Goal: Register for event/course

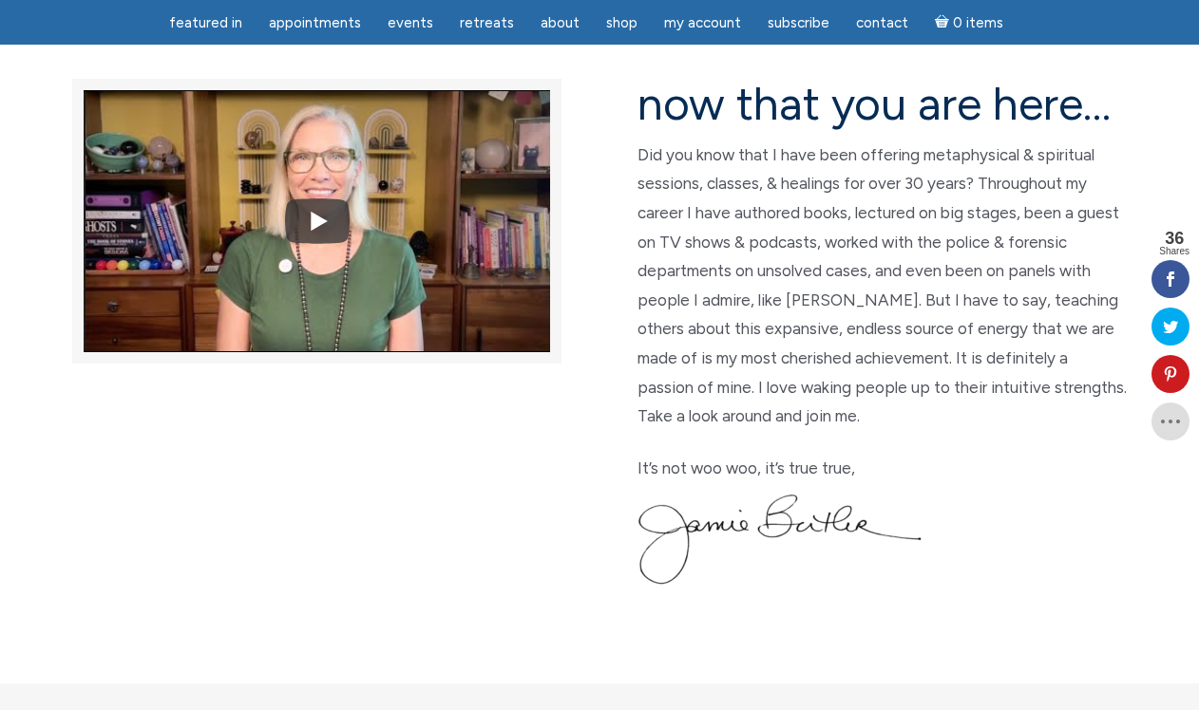
scroll to position [511, 0]
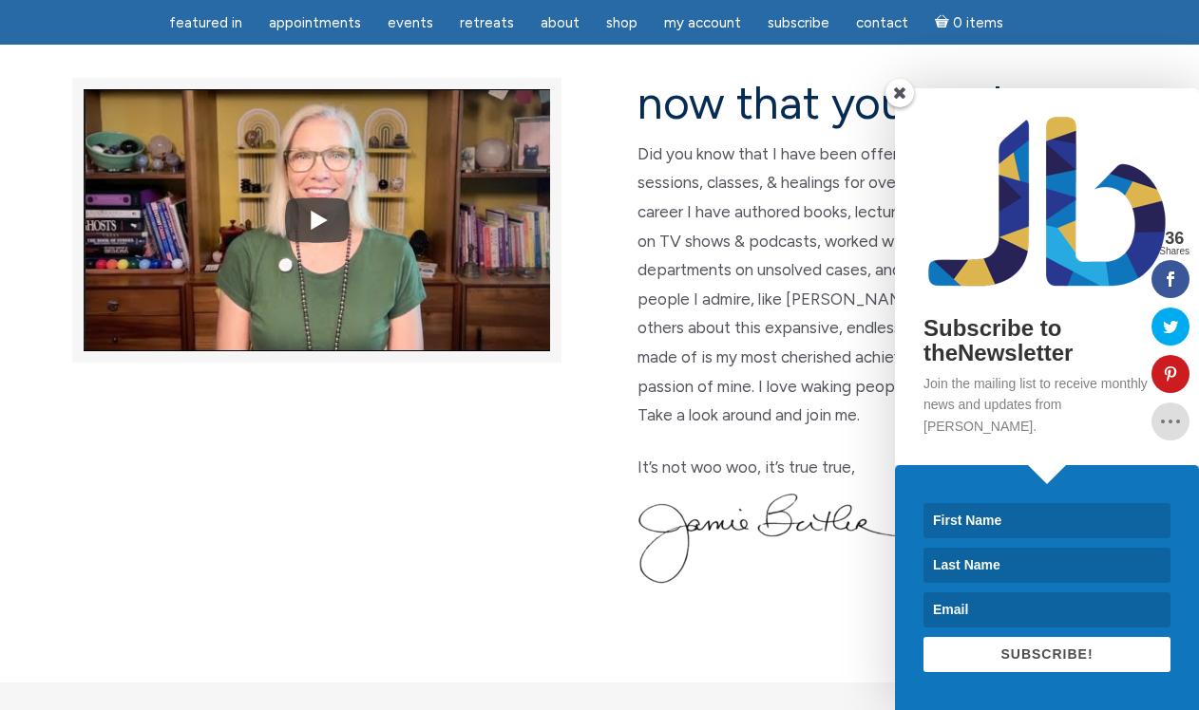
click at [898, 107] on span at bounding box center [899, 93] width 28 height 28
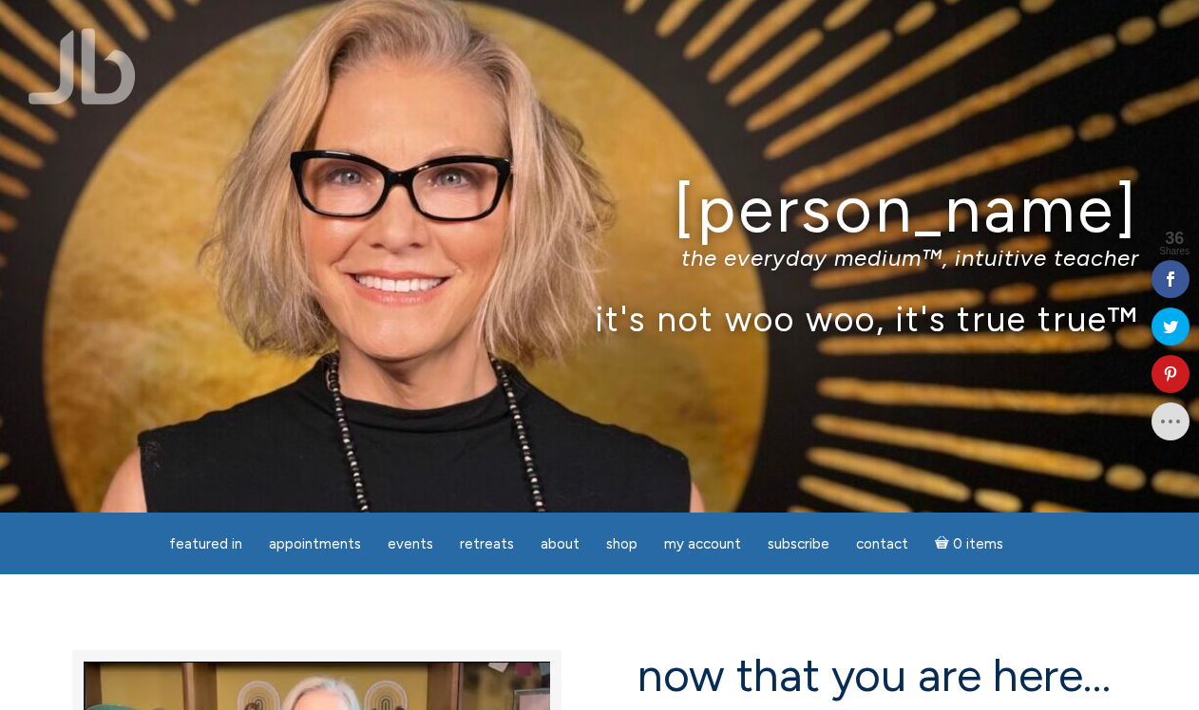
scroll to position [0, 0]
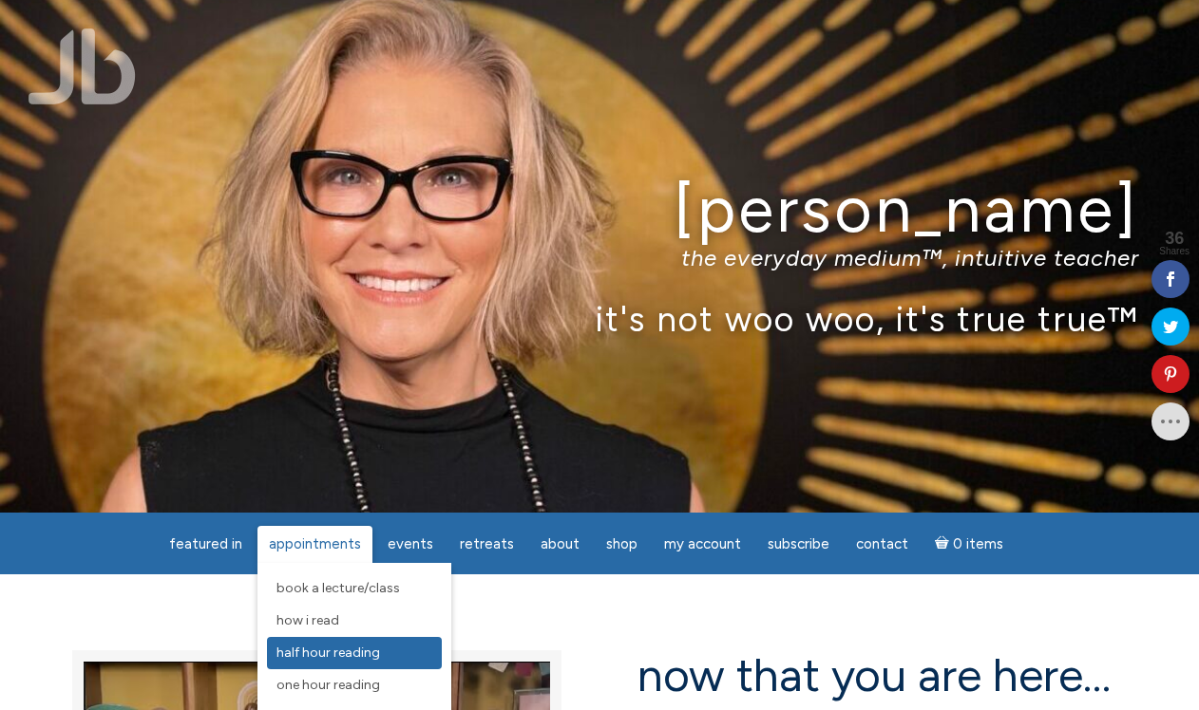
click at [307, 649] on span "Half Hour Reading" at bounding box center [328, 653] width 104 height 16
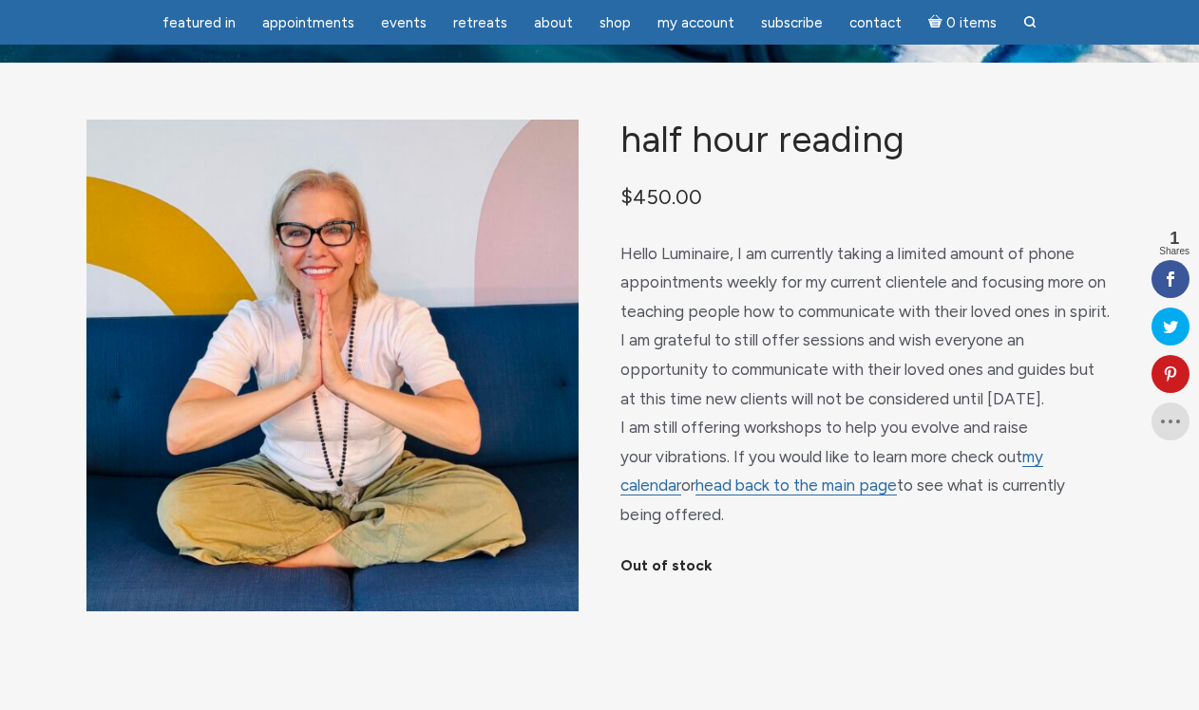
scroll to position [90, 0]
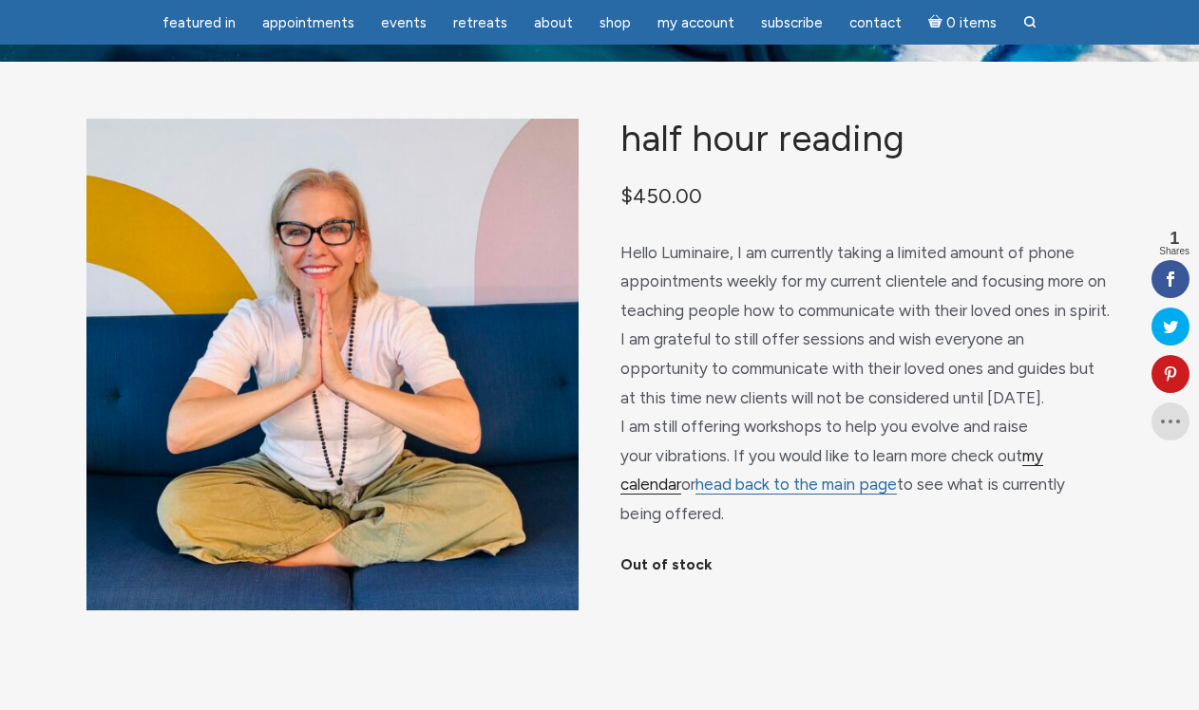
click at [1043, 451] on link "my calendar" at bounding box center [831, 470] width 423 height 49
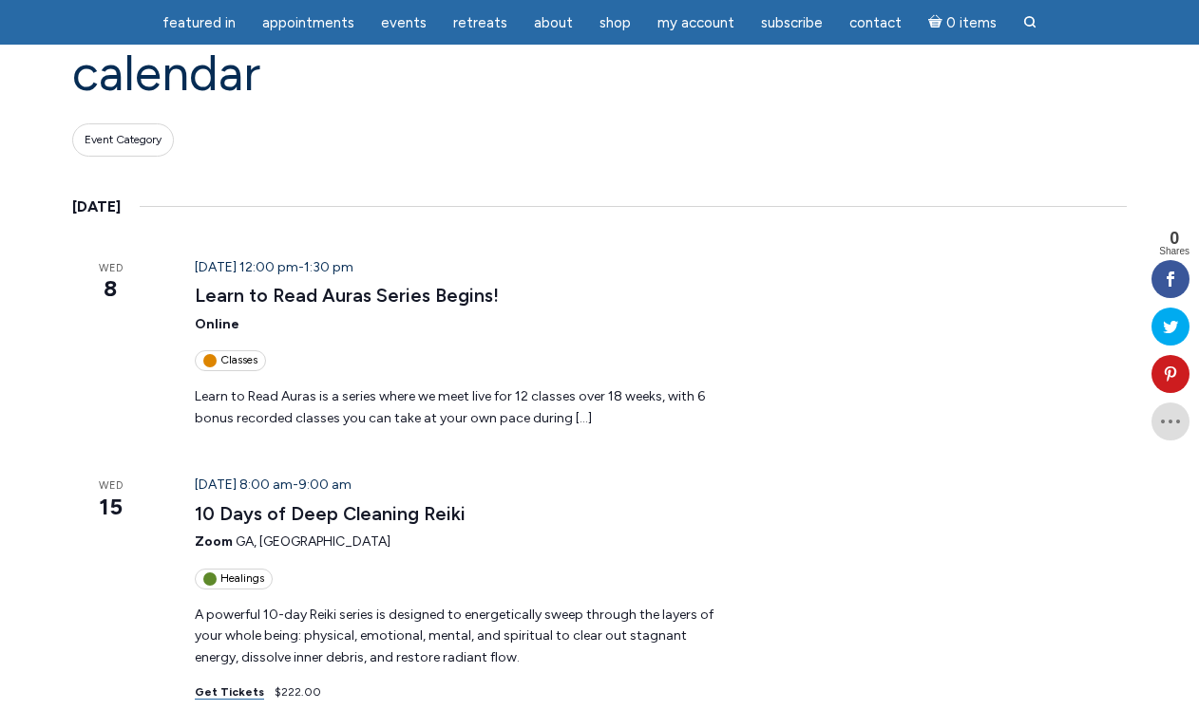
scroll to position [198, 0]
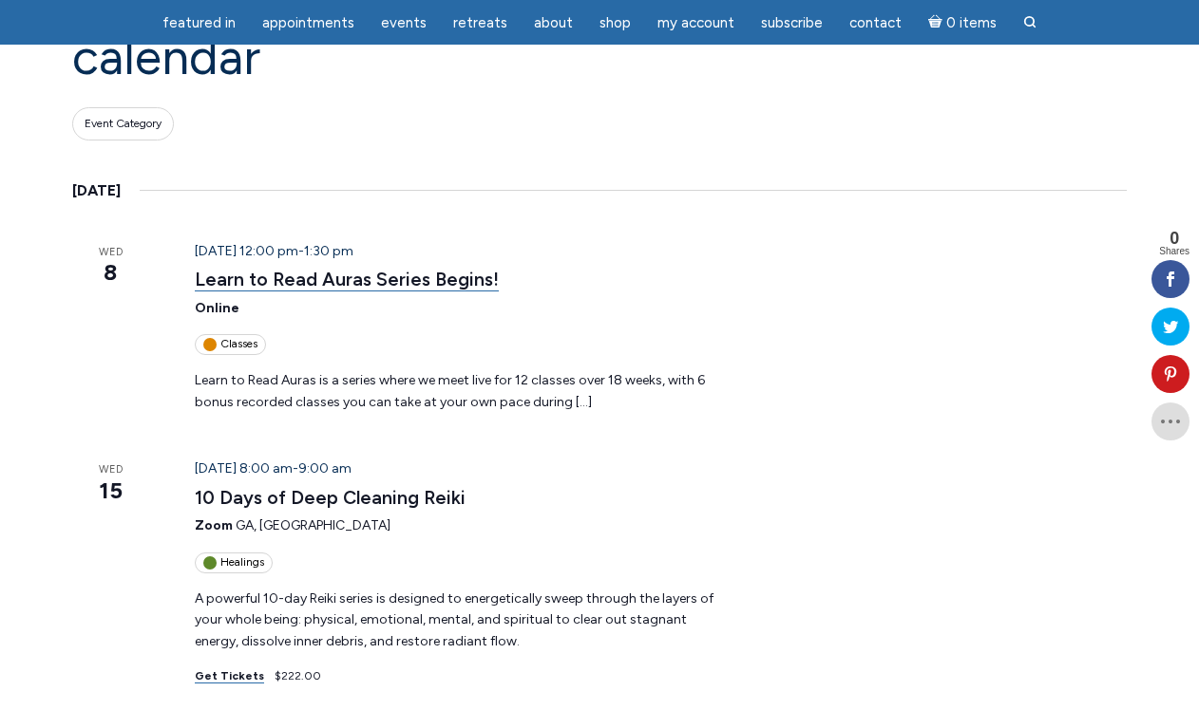
click at [340, 281] on link "Learn to Read Auras Series Begins!" at bounding box center [347, 280] width 304 height 24
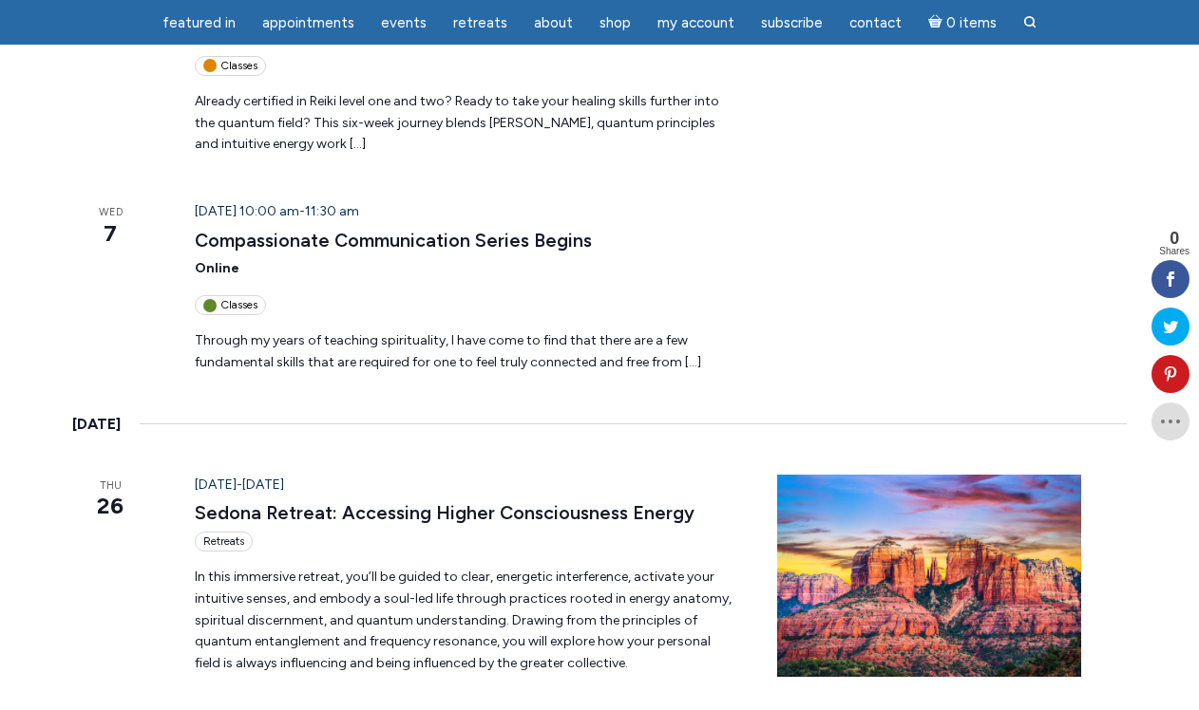
scroll to position [1834, 0]
click at [346, 501] on link "Sedona Retreat: Accessing Higher Consciousness Energy" at bounding box center [445, 513] width 500 height 24
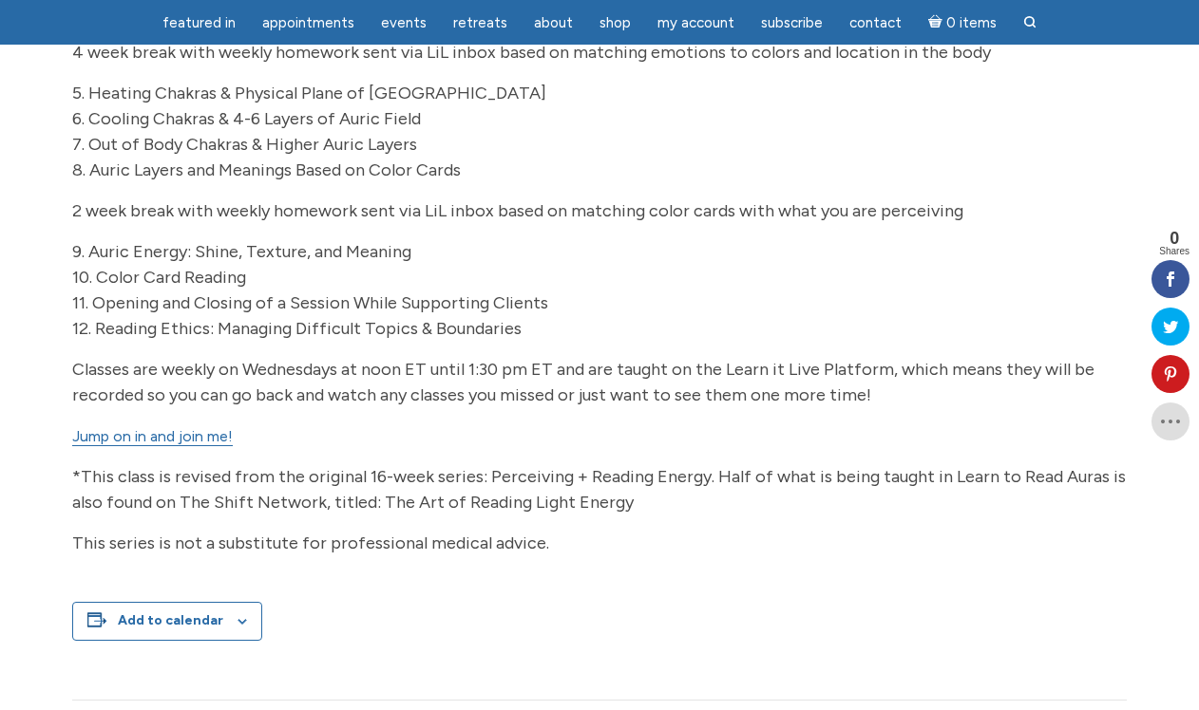
scroll to position [913, 0]
click at [169, 435] on link "Jump on in and join me!" at bounding box center [152, 437] width 161 height 19
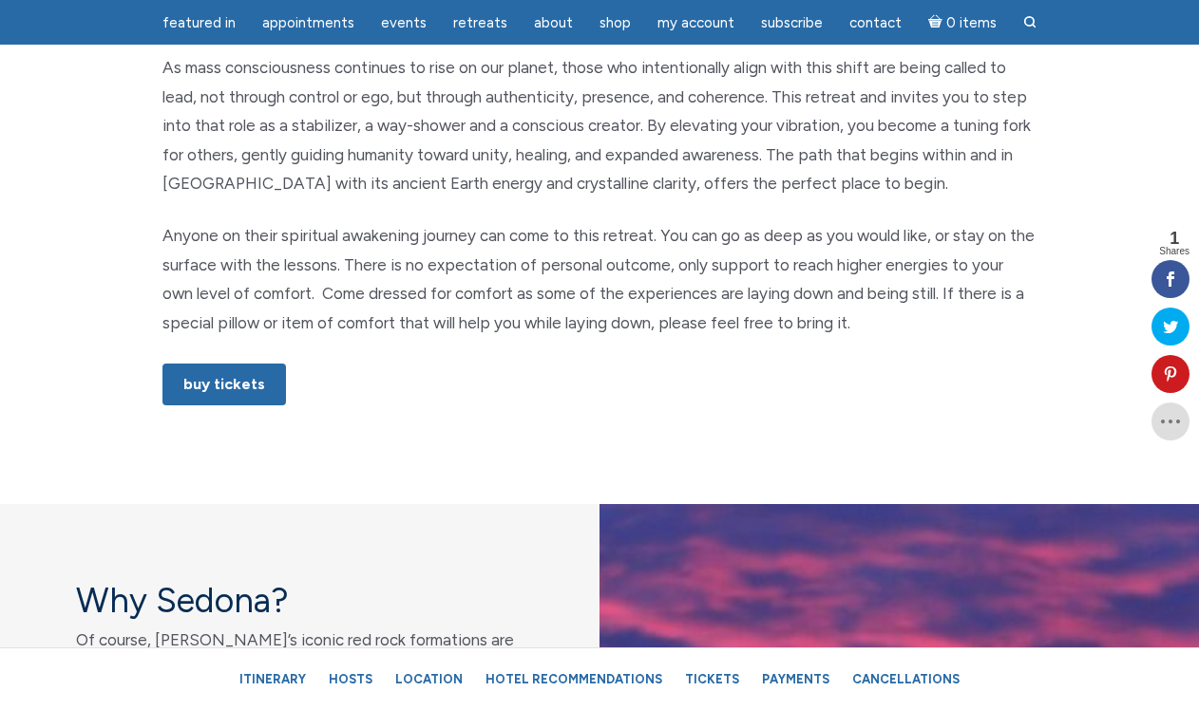
scroll to position [1113, 0]
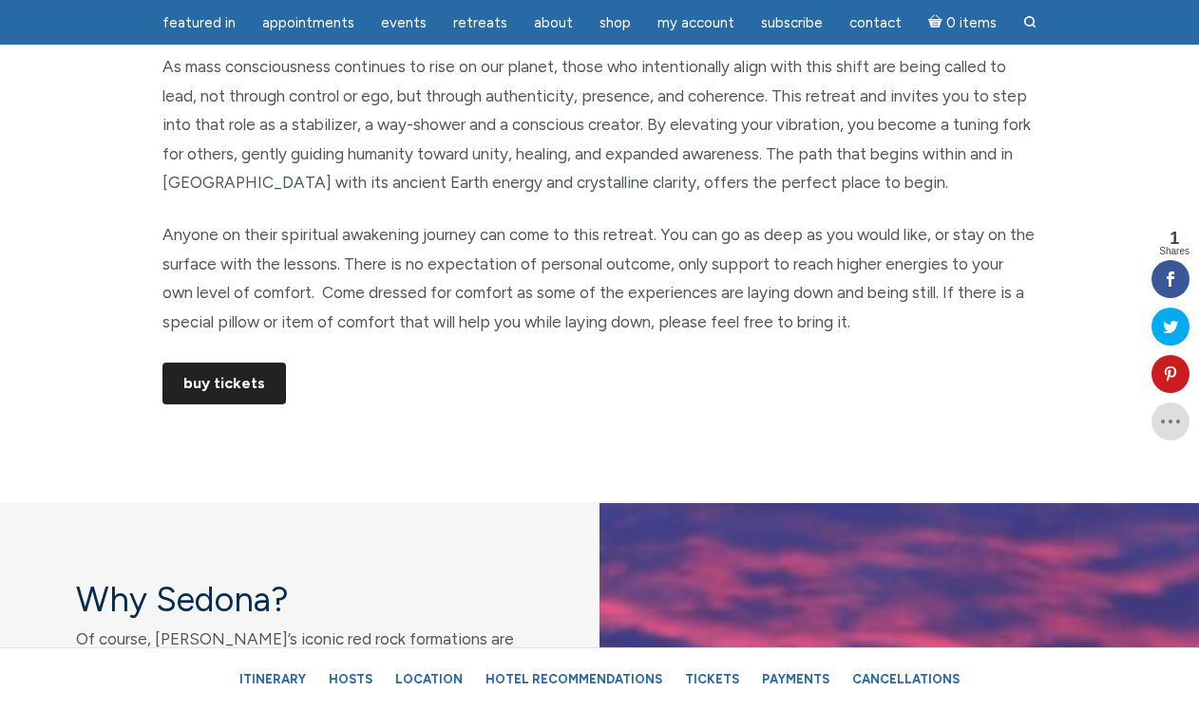
click at [235, 369] on link "Buy Tickets" at bounding box center [223, 384] width 123 height 42
